Goal: Information Seeking & Learning: Learn about a topic

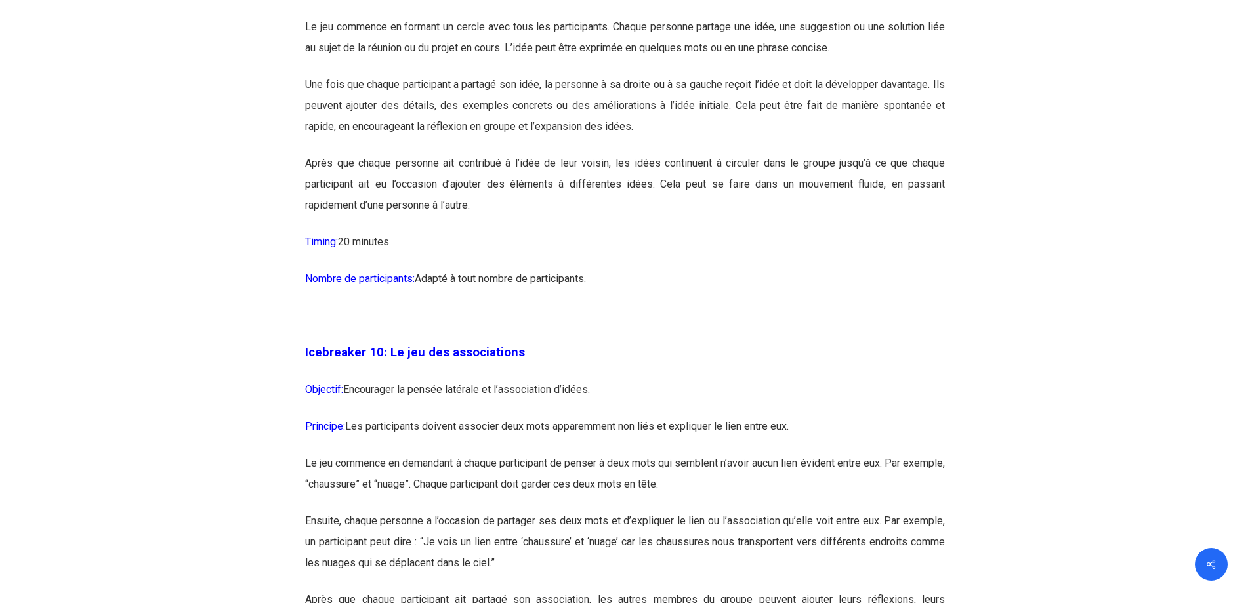
scroll to position [4463, 0]
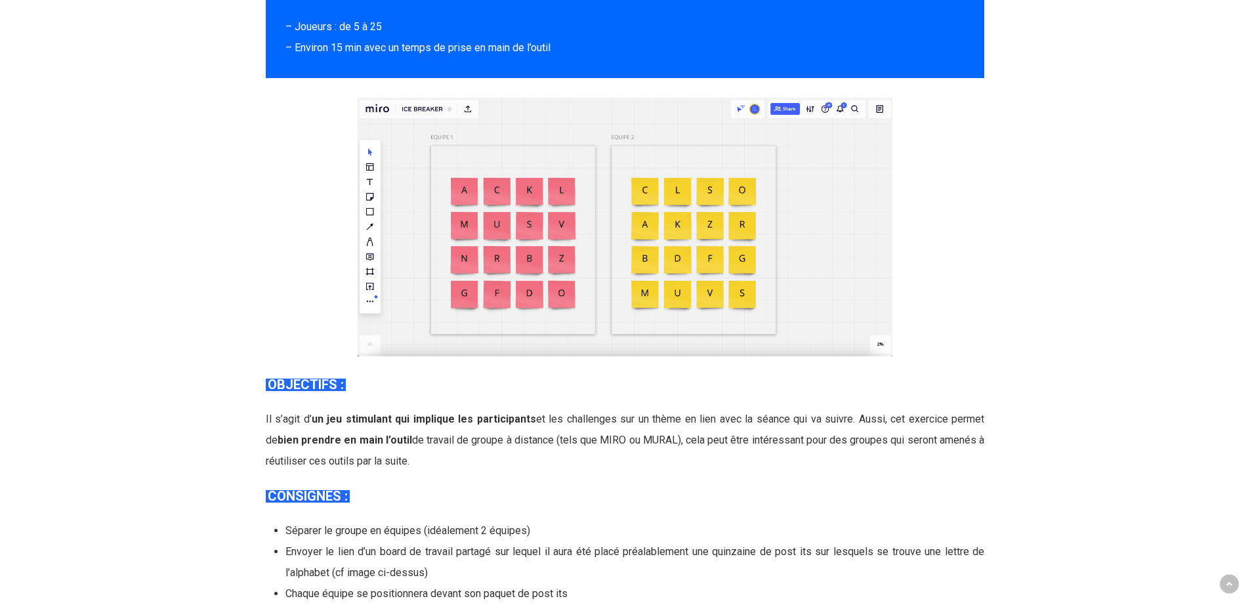
scroll to position [2297, 0]
